Goal: Find specific page/section: Find specific page/section

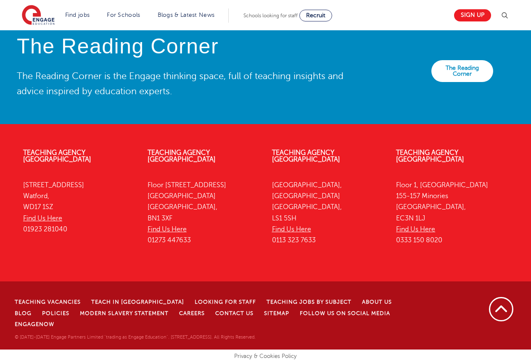
scroll to position [1785, 0]
click at [362, 307] on li "About Us" at bounding box center [382, 301] width 40 height 11
click at [362, 305] on link "About Us" at bounding box center [377, 302] width 30 height 6
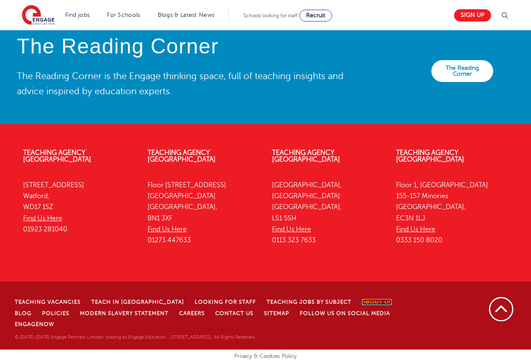
click at [362, 305] on link "About Us" at bounding box center [377, 302] width 30 height 6
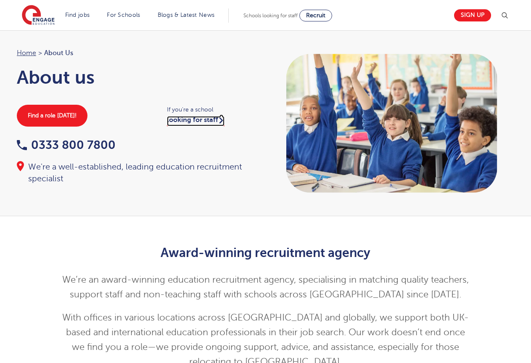
click at [202, 122] on link "looking for staff" at bounding box center [196, 121] width 58 height 10
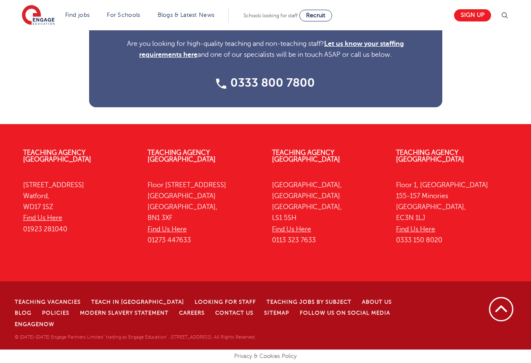
scroll to position [1185, 0]
click at [215, 316] on link "Contact Us" at bounding box center [234, 313] width 38 height 6
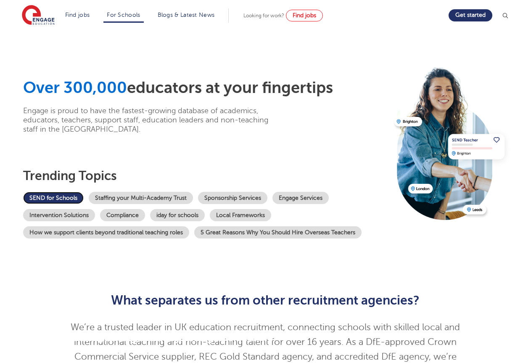
click at [58, 194] on link "SEND for Schools" at bounding box center [53, 198] width 61 height 12
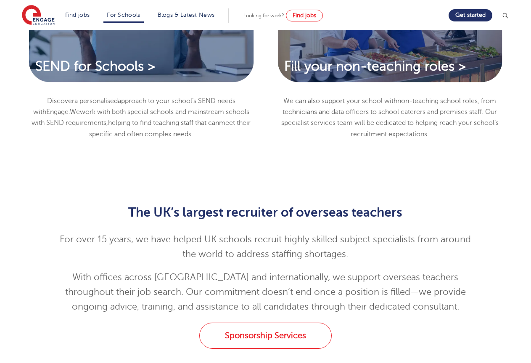
scroll to position [757, 0]
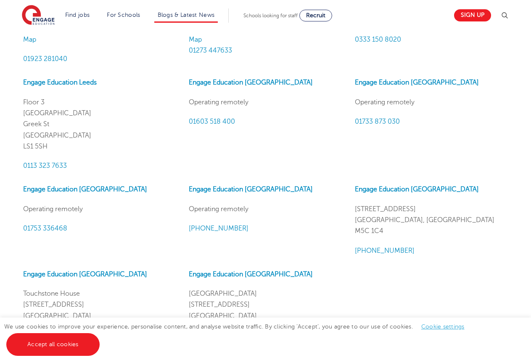
scroll to position [539, 0]
